Goal: Information Seeking & Learning: Find specific fact

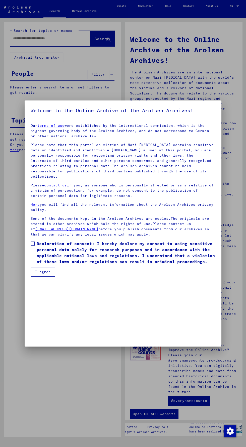
click at [225, 85] on div at bounding box center [123, 223] width 246 height 447
click at [33, 246] on span at bounding box center [33, 244] width 4 height 4
click at [42, 342] on mat-dialog-container "Welcome to the Online Archive of the Arolsen Archives! Our terms of use were es…" at bounding box center [123, 224] width 197 height 246
click at [49, 277] on button "I agree" at bounding box center [43, 272] width 24 height 10
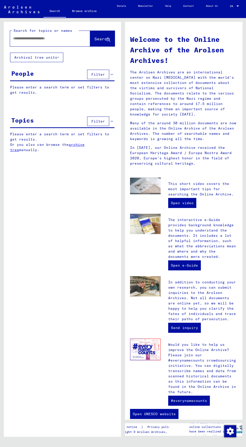
click at [60, 38] on input "text" at bounding box center [44, 38] width 62 height 5
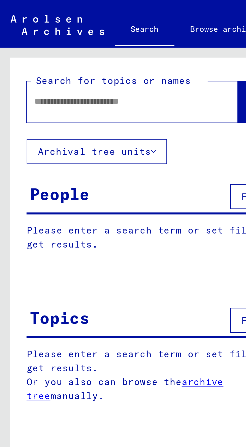
click at [89, 73] on button "Filter" at bounding box center [98, 75] width 22 height 10
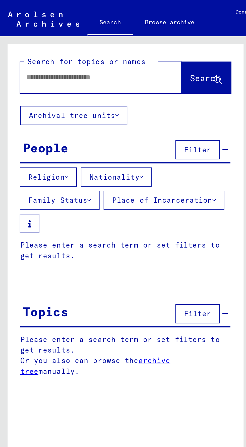
click at [43, 97] on button "Family Status" at bounding box center [30, 100] width 40 height 10
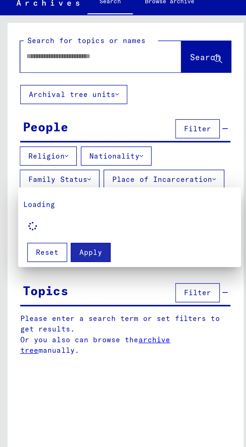
click at [50, 163] on div at bounding box center [123, 223] width 246 height 447
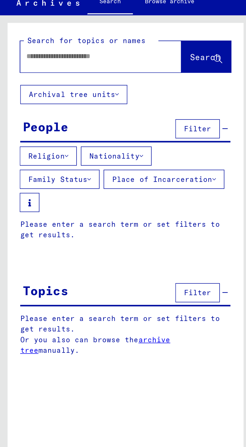
click at [53, 38] on input "text" at bounding box center [44, 38] width 62 height 5
type input "**********"
click at [104, 40] on span "Search" at bounding box center [101, 38] width 15 height 5
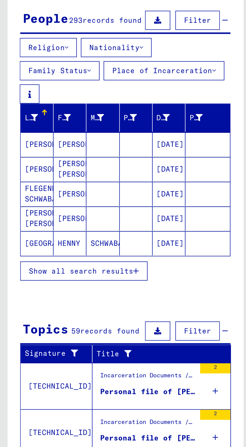
scroll to position [16, 0]
click at [33, 197] on span "Show all search results" at bounding box center [40, 199] width 52 height 5
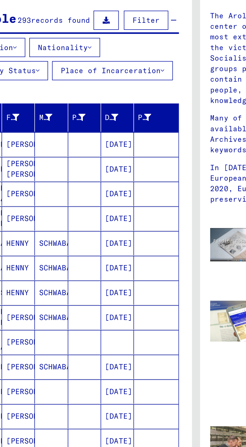
click at [83, 120] on div at bounding box center [83, 122] width 4 height 5
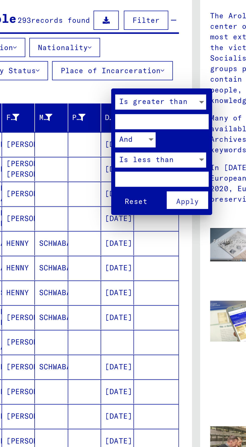
click at [91, 190] on div at bounding box center [123, 223] width 246 height 447
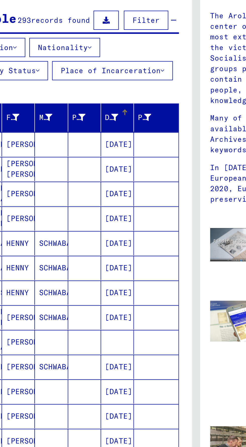
click at [81, 216] on mat-cell "[DATE]" at bounding box center [84, 222] width 16 height 12
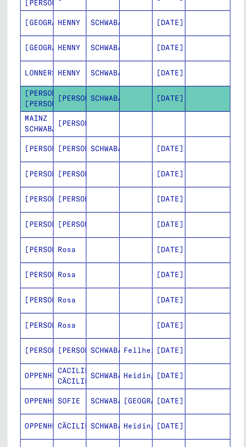
click at [16, 245] on mat-cell "OPPENHEIMER" at bounding box center [18, 251] width 16 height 12
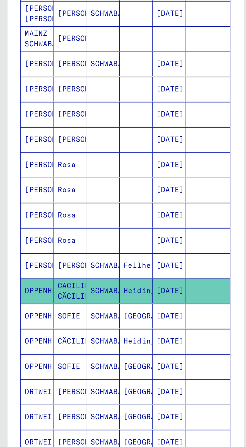
scroll to position [158, 0]
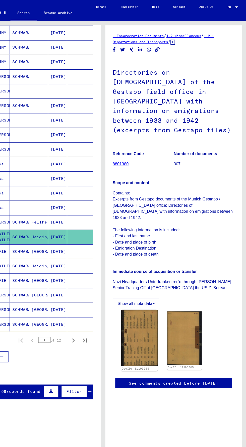
click at [155, 308] on img at bounding box center [153, 291] width 31 height 48
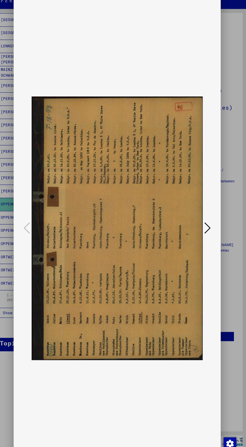
scroll to position [0, 0]
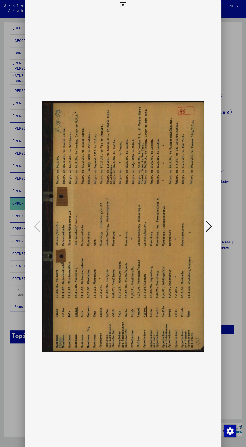
click at [213, 231] on button at bounding box center [208, 227] width 9 height 14
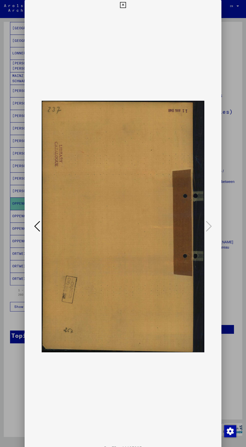
click at [36, 230] on icon at bounding box center [37, 226] width 6 height 12
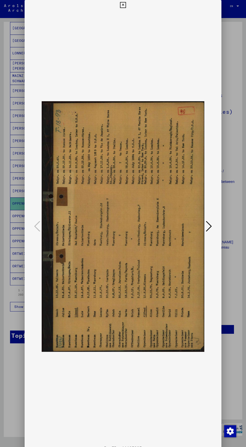
click at [209, 221] on icon at bounding box center [209, 226] width 6 height 12
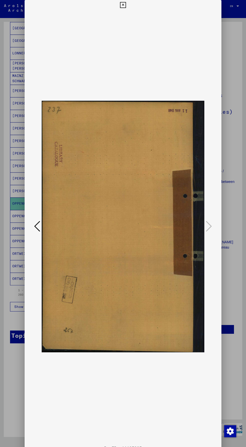
click at [35, 228] on icon at bounding box center [37, 226] width 6 height 12
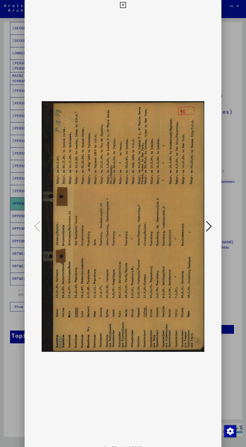
click at [234, 242] on div at bounding box center [123, 223] width 246 height 447
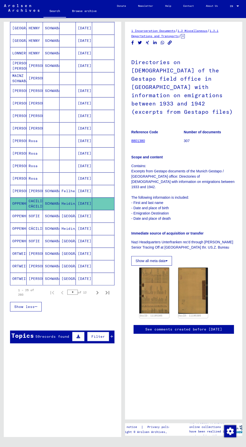
scroll to position [26, 0]
click at [23, 210] on mat-cell "OPPENHEIMER" at bounding box center [18, 216] width 16 height 12
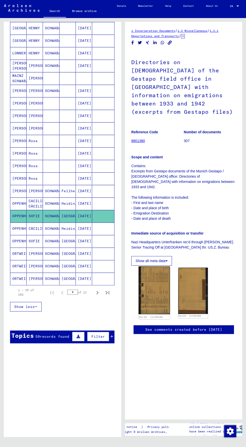
click at [149, 303] on img at bounding box center [153, 291] width 31 height 48
click at [42, 223] on mat-cell "CÄCILIE" at bounding box center [35, 229] width 16 height 12
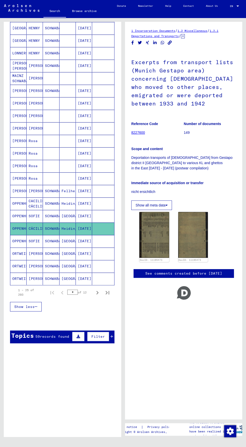
click at [27, 198] on mat-cell "CACILIE CÄCILIE" at bounding box center [35, 204] width 16 height 12
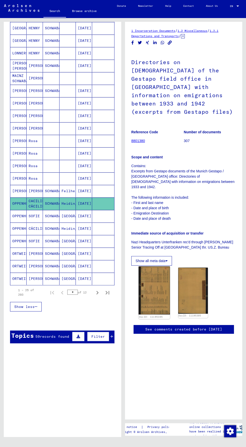
click at [156, 302] on img at bounding box center [153, 291] width 31 height 48
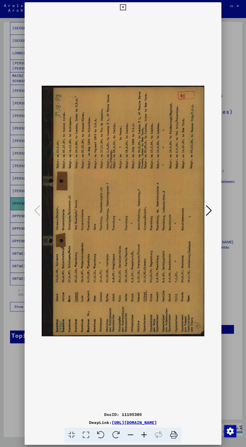
click at [235, 330] on div at bounding box center [123, 223] width 246 height 447
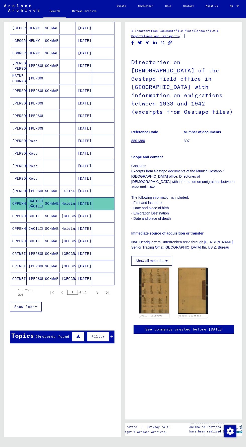
scroll to position [88, 0]
click at [153, 267] on img at bounding box center [153, 291] width 31 height 48
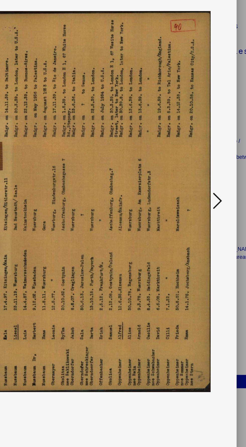
scroll to position [0, 0]
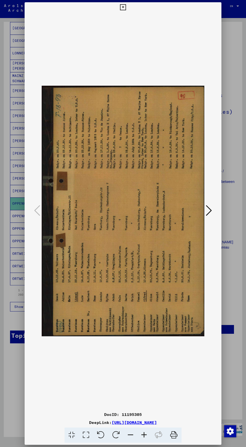
click at [123, 7] on icon at bounding box center [123, 7] width 6 height 6
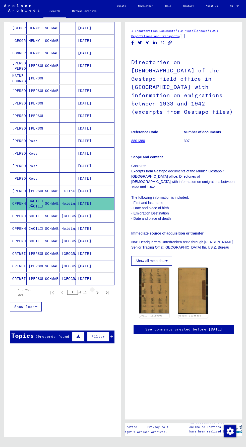
click at [99, 289] on icon "Next page" at bounding box center [97, 292] width 7 height 7
type input "*"
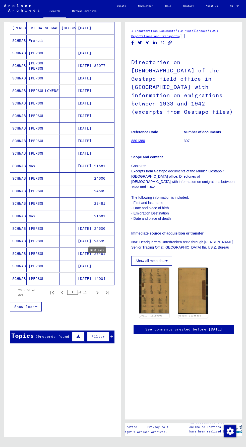
click at [35, 235] on mat-cell "[PERSON_NAME]" at bounding box center [35, 241] width 16 height 12
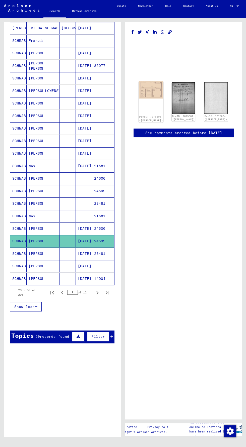
click at [147, 81] on img at bounding box center [151, 89] width 25 height 17
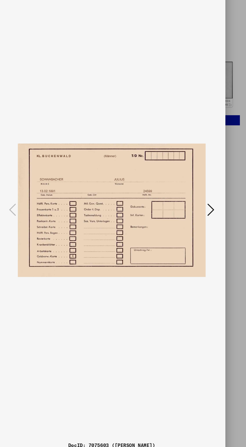
click at [212, 216] on button at bounding box center [208, 211] width 9 height 14
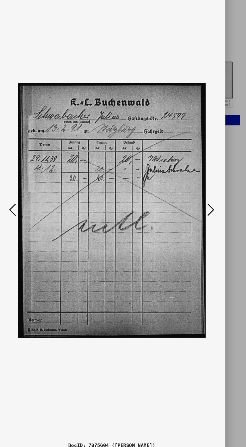
click at [211, 215] on icon at bounding box center [209, 211] width 6 height 12
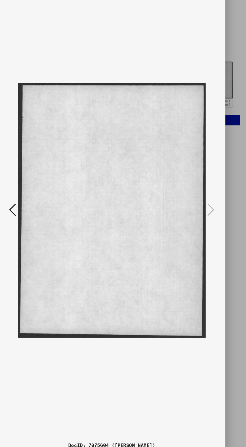
click at [44, 219] on img at bounding box center [123, 210] width 163 height 397
click at [34, 213] on icon at bounding box center [37, 211] width 6 height 12
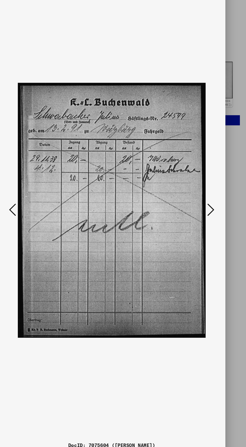
click at [216, 216] on div at bounding box center [123, 210] width 197 height 397
click at [208, 213] on icon at bounding box center [209, 211] width 6 height 12
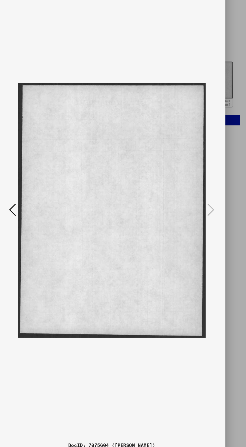
click at [230, 219] on div at bounding box center [123, 223] width 246 height 447
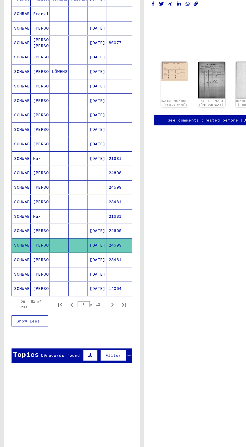
click at [34, 260] on mat-cell "[PERSON_NAME]" at bounding box center [35, 266] width 16 height 12
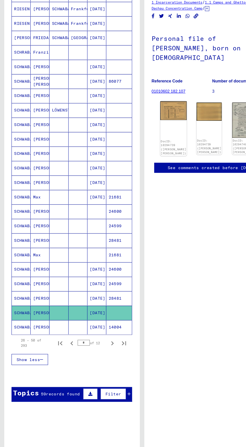
click at [142, 117] on div "DocID: 10294739 ([PERSON_NAME] [PERSON_NAME])" at bounding box center [150, 140] width 23 height 47
click at [157, 117] on div "DocID: 10294739 ([PERSON_NAME] [PERSON_NAME])" at bounding box center [150, 140] width 23 height 47
click at [143, 150] on link "DocID: 10294739 ([PERSON_NAME] [PERSON_NAME])" at bounding box center [150, 157] width 22 height 14
